Goal: Information Seeking & Learning: Understand process/instructions

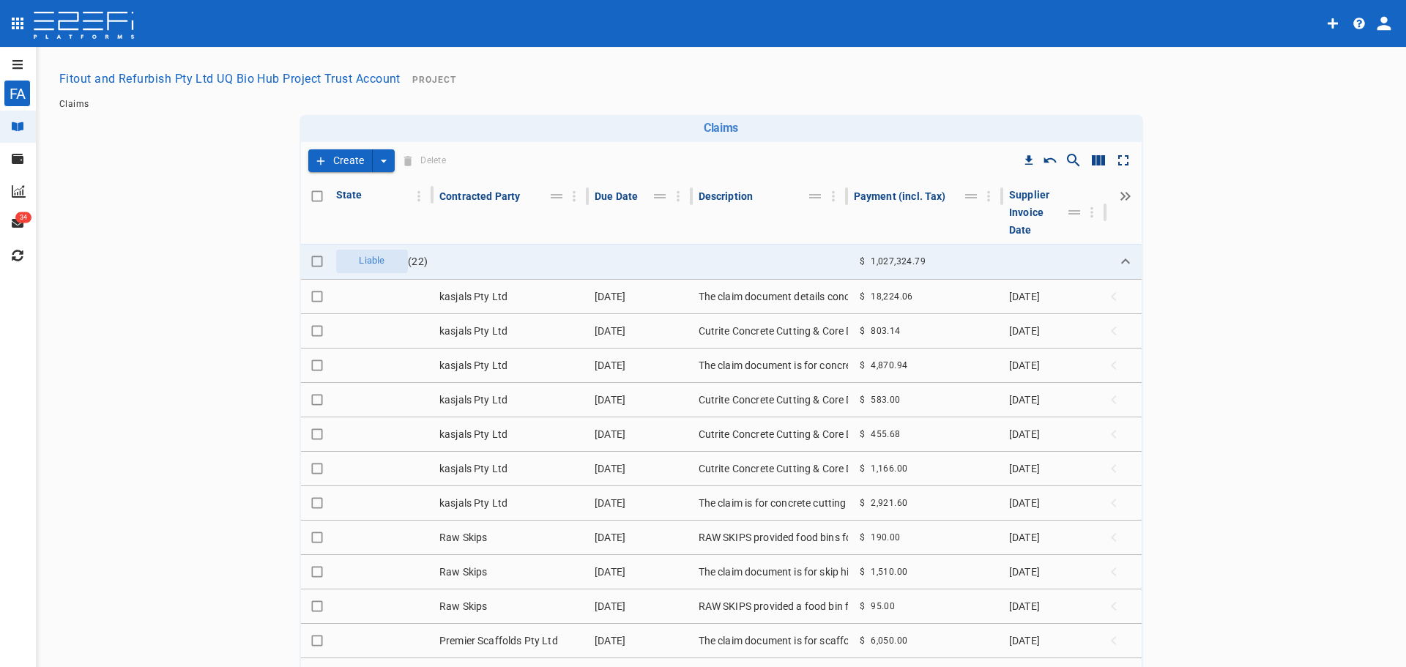
scroll to position [895, 0]
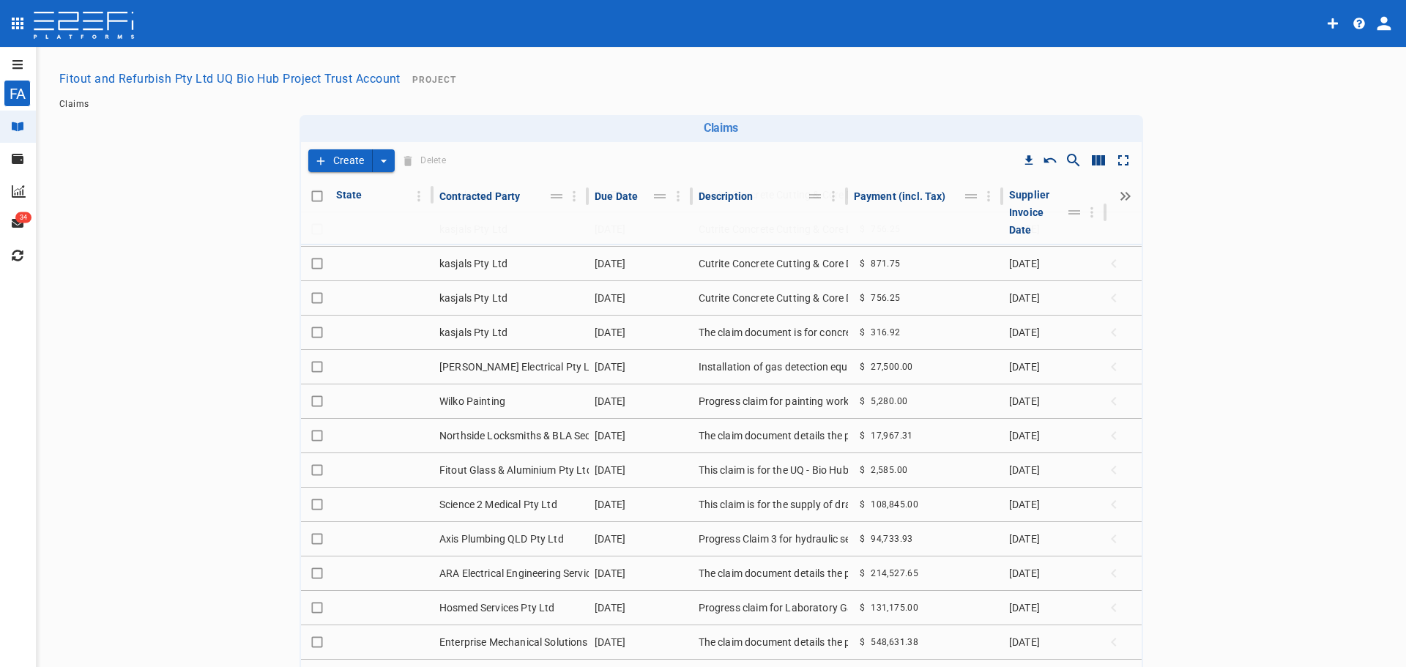
click at [1363, 22] on icon "button" at bounding box center [1359, 24] width 12 height 12
click at [1341, 116] on span "Guides" at bounding box center [1348, 120] width 68 height 17
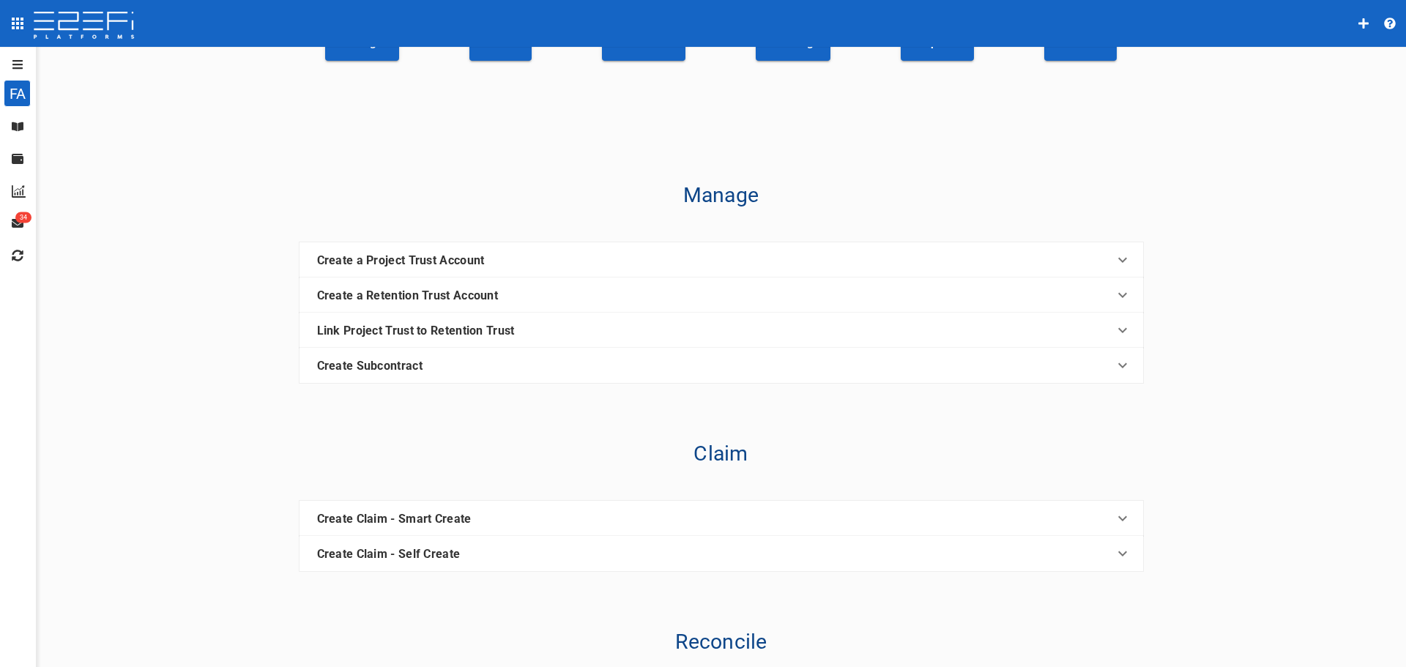
scroll to position [220, 0]
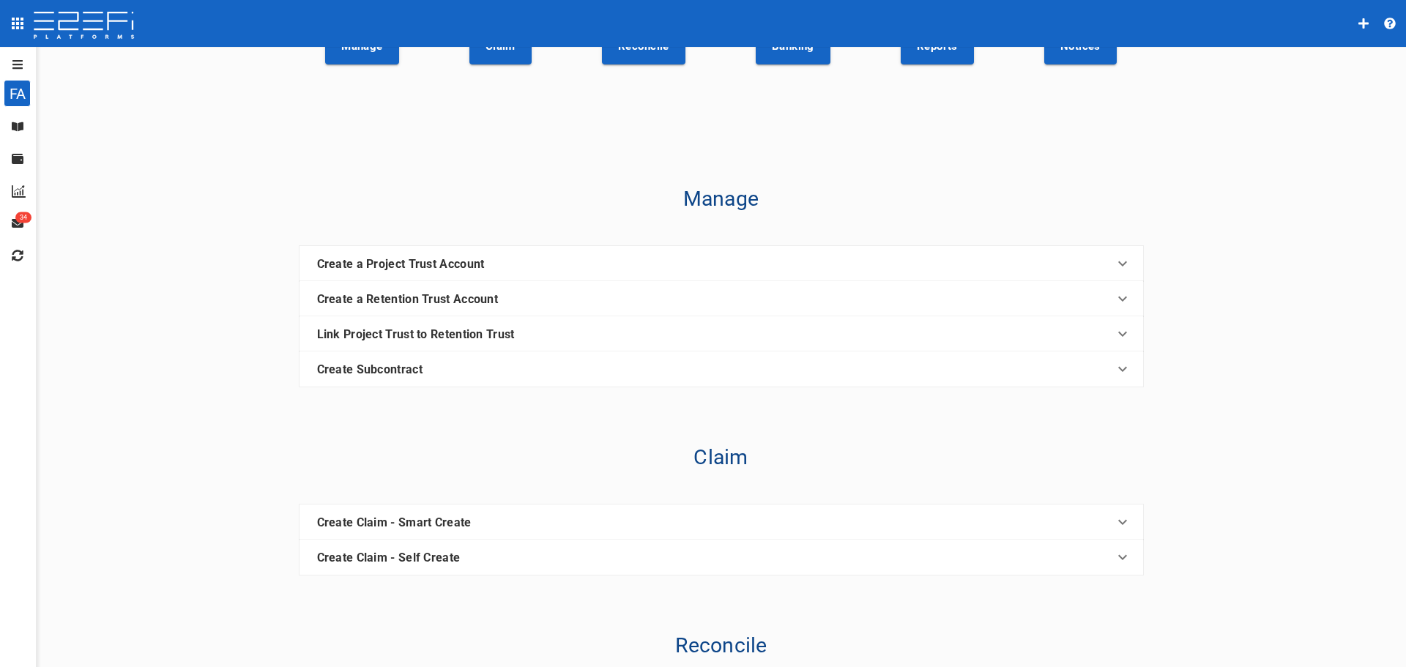
click at [572, 272] on div "Create a Project Trust Account" at bounding box center [721, 263] width 844 height 35
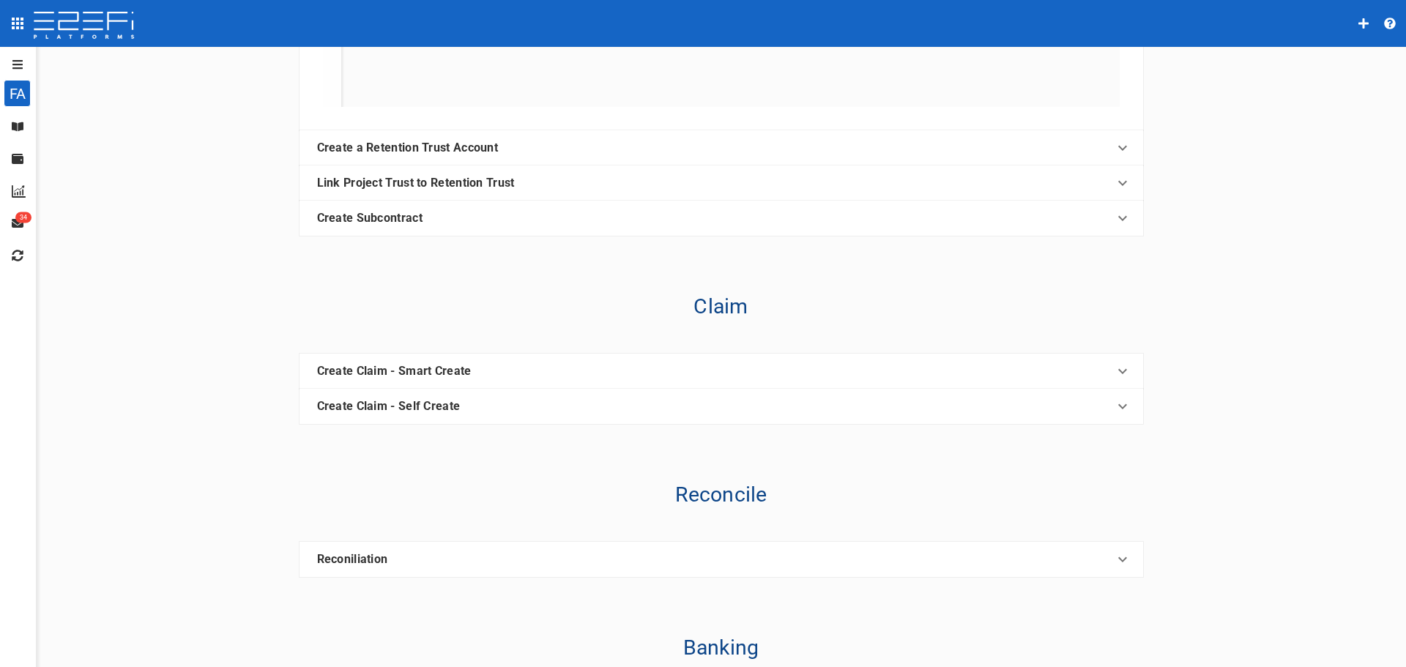
scroll to position [805, 0]
